Goal: Check status

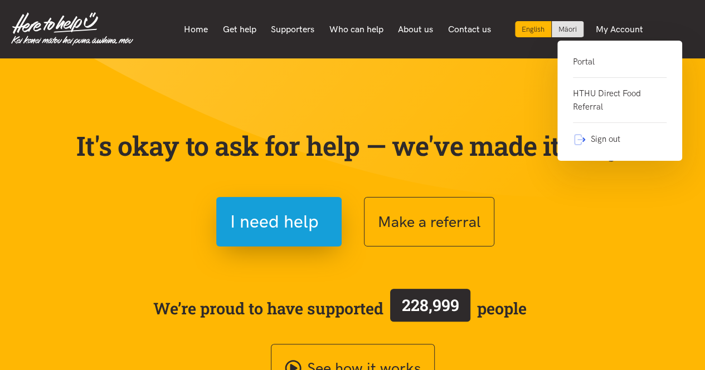
click at [573, 63] on link "Portal" at bounding box center [620, 66] width 94 height 23
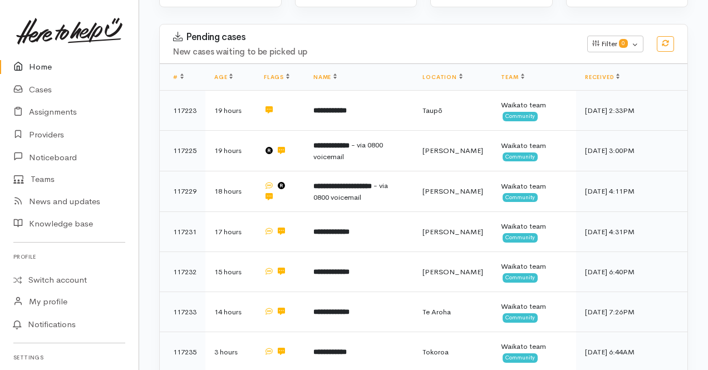
scroll to position [153, 0]
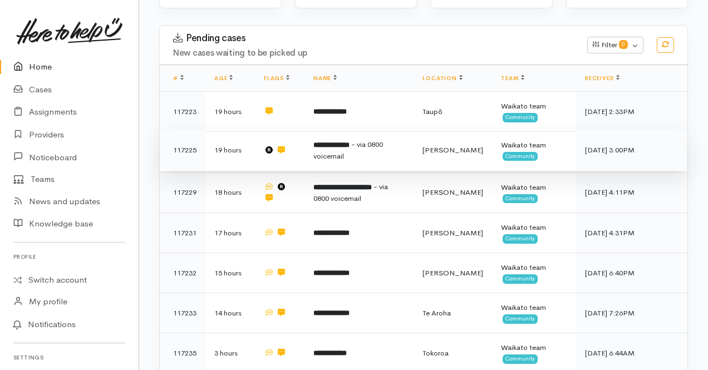
click at [414, 152] on td "**********" at bounding box center [359, 150] width 109 height 41
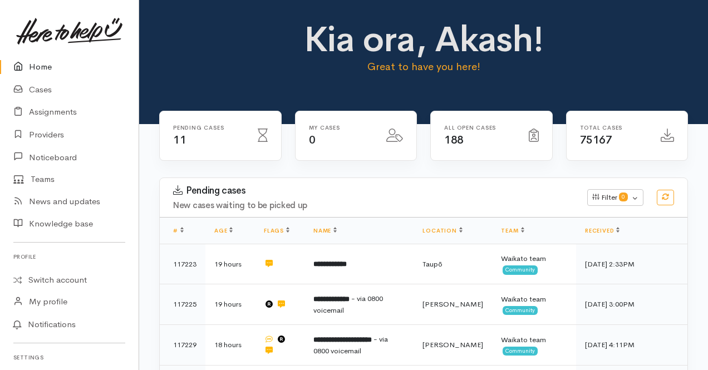
scroll to position [153, 0]
